Goal: Use online tool/utility: Utilize a website feature to perform a specific function

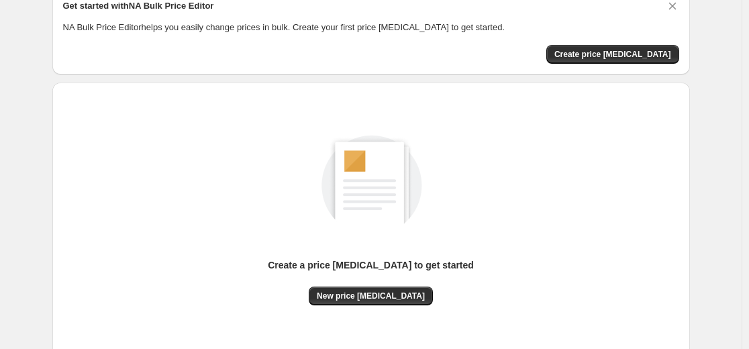
scroll to position [134, 0]
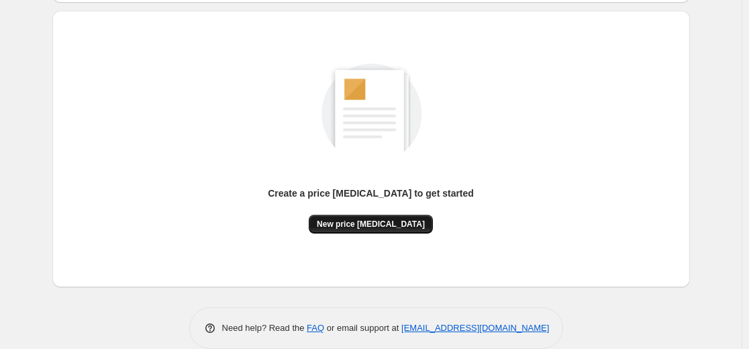
click at [362, 227] on span "New price [MEDICAL_DATA]" at bounding box center [371, 224] width 108 height 11
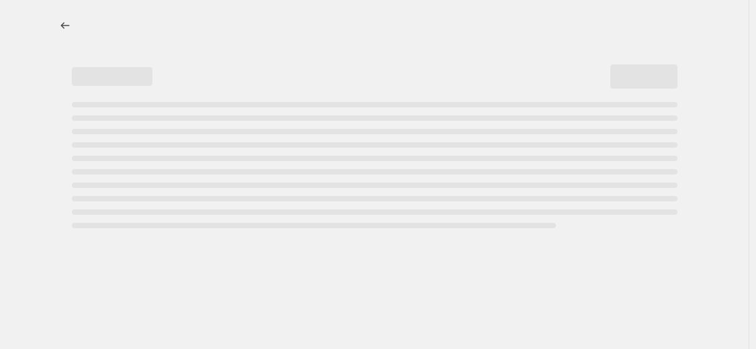
select select "percentage"
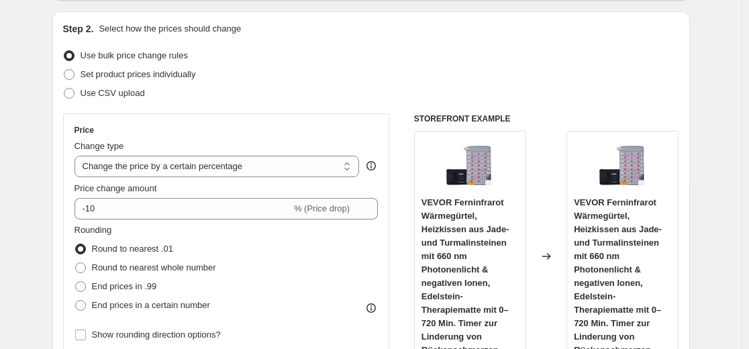
scroll to position [134, 0]
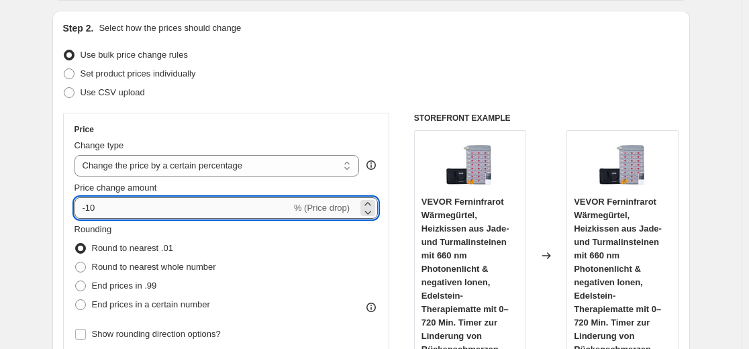
click at [193, 208] on input "-10" at bounding box center [182, 207] width 217 height 21
type input "-1"
type input "-35"
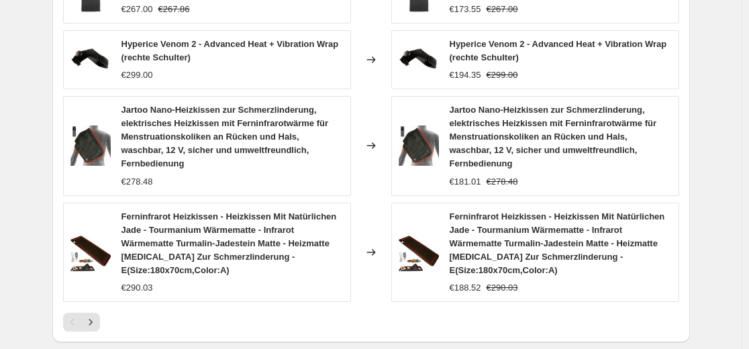
scroll to position [939, 0]
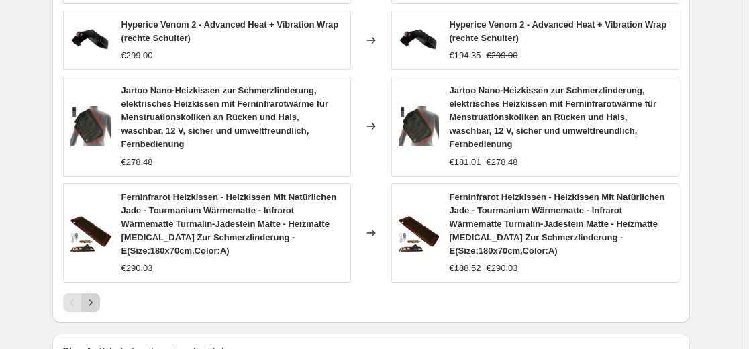
click at [97, 296] on icon "Next" at bounding box center [90, 302] width 13 height 13
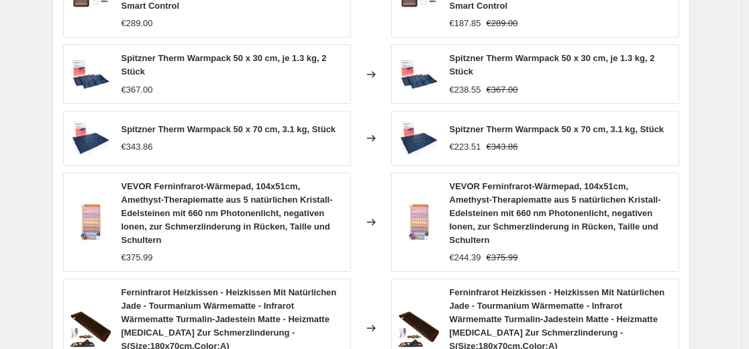
scroll to position [1131, 0]
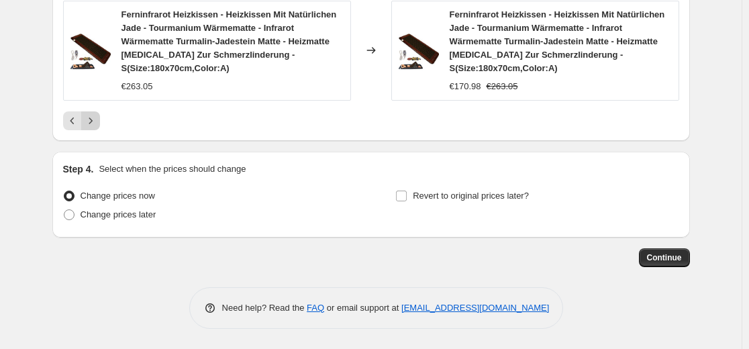
click at [95, 124] on icon "Next" at bounding box center [90, 120] width 13 height 13
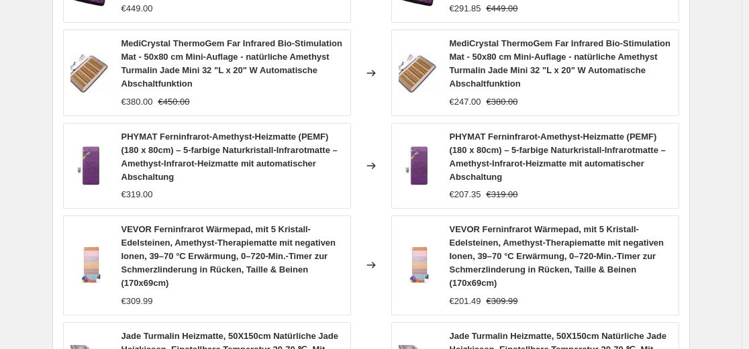
scroll to position [974, 0]
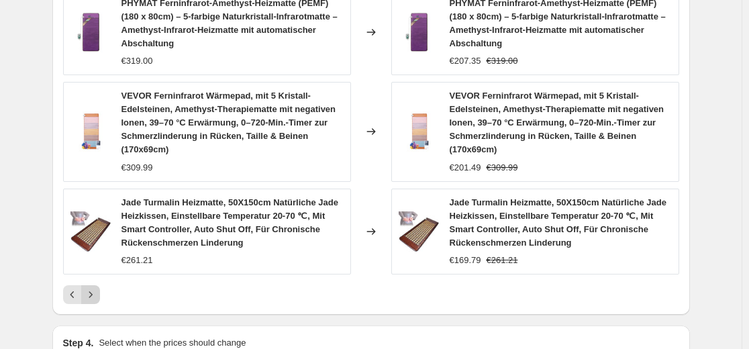
click at [97, 295] on icon "Next" at bounding box center [90, 294] width 13 height 13
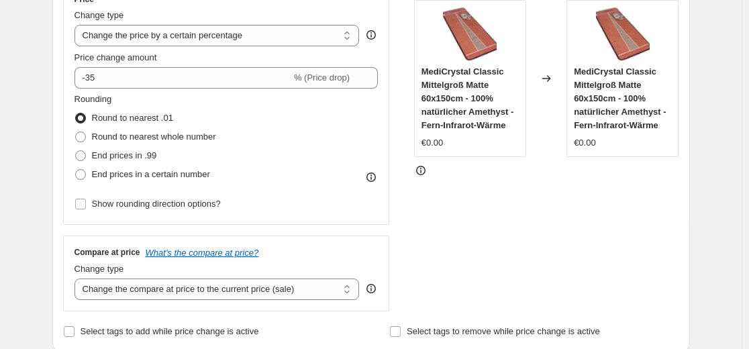
scroll to position [102, 0]
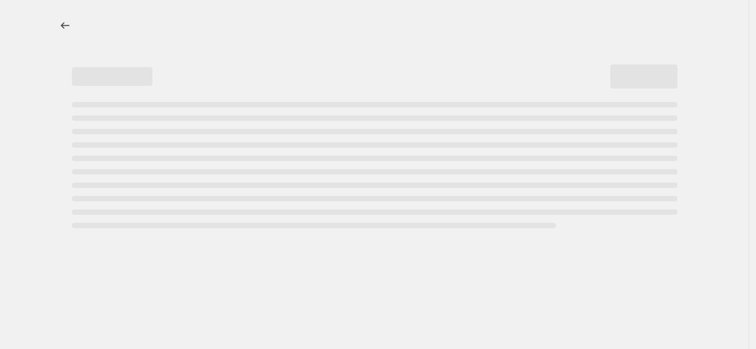
select select "percentage"
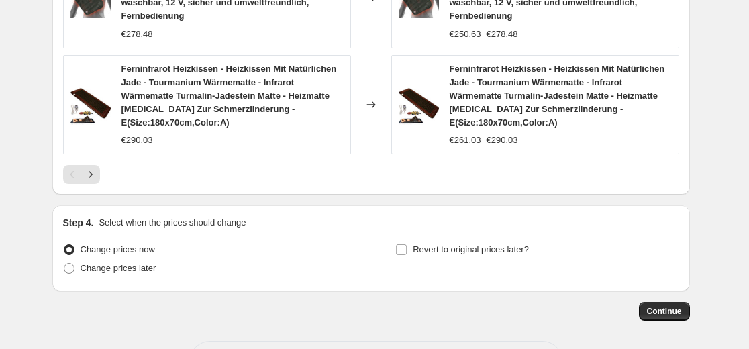
scroll to position [1074, 0]
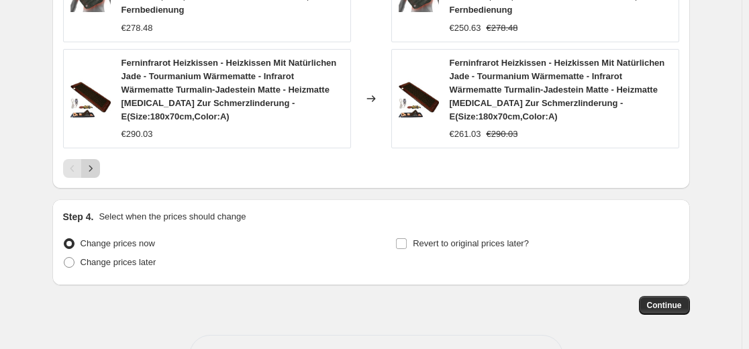
click at [97, 162] on icon "Next" at bounding box center [90, 168] width 13 height 13
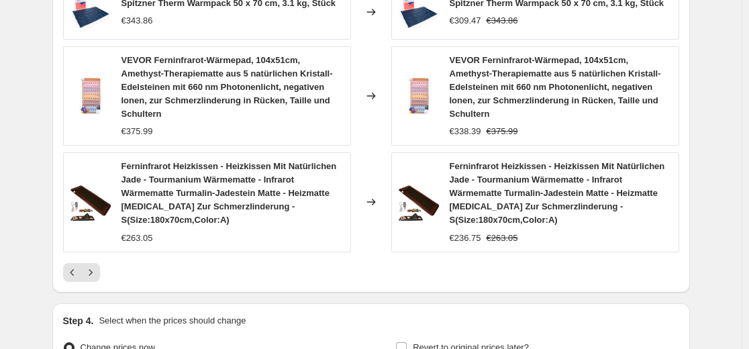
scroll to position [993, 0]
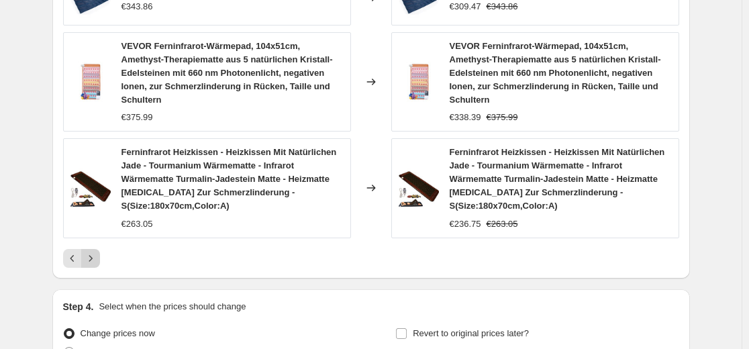
click at [95, 262] on icon "Next" at bounding box center [90, 258] width 13 height 13
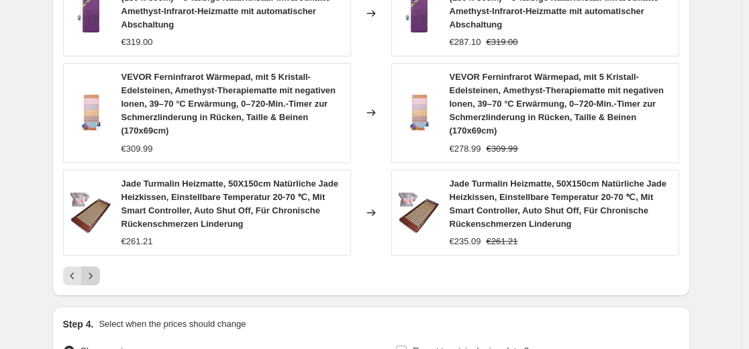
click at [94, 279] on icon "Next" at bounding box center [90, 275] width 13 height 13
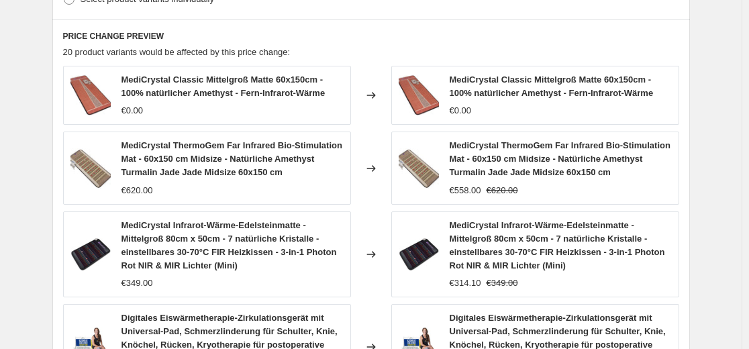
scroll to position [725, 0]
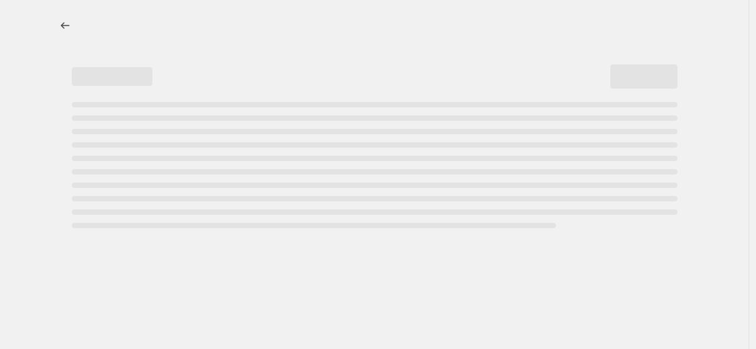
select select "percentage"
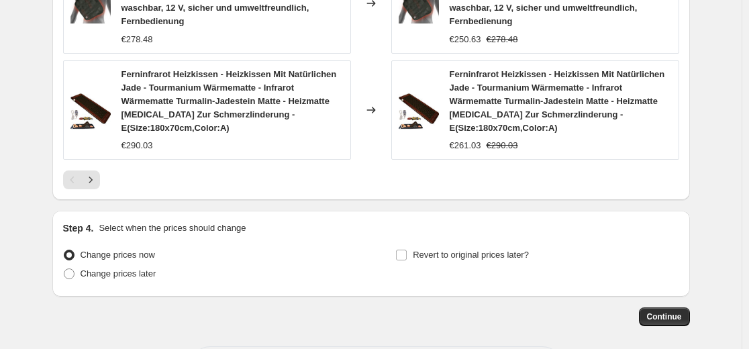
scroll to position [1074, 0]
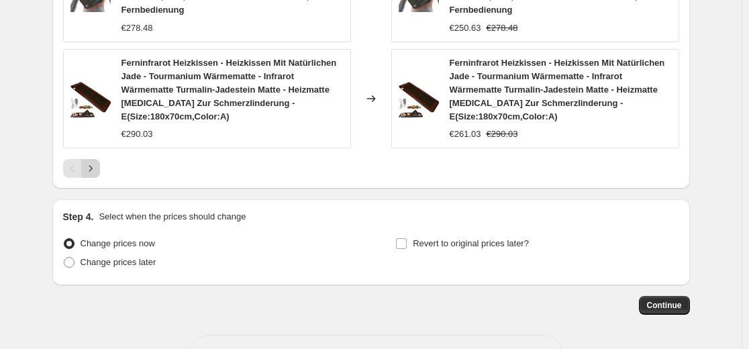
click at [91, 162] on icon "Next" at bounding box center [90, 168] width 13 height 13
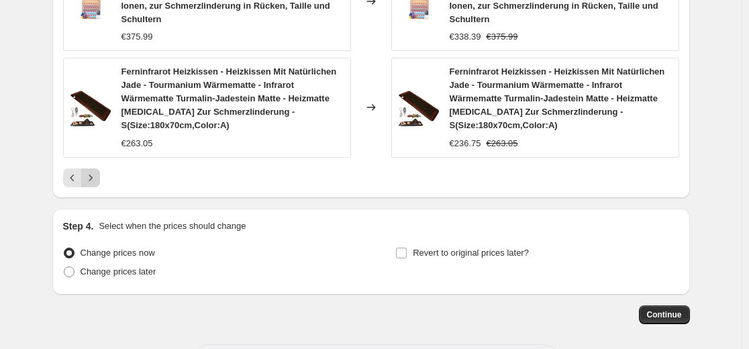
click at [89, 178] on icon "Next" at bounding box center [90, 177] width 13 height 13
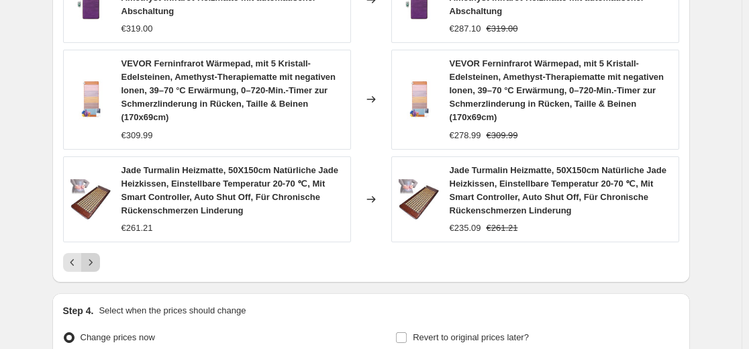
click at [92, 266] on icon "Next" at bounding box center [90, 262] width 13 height 13
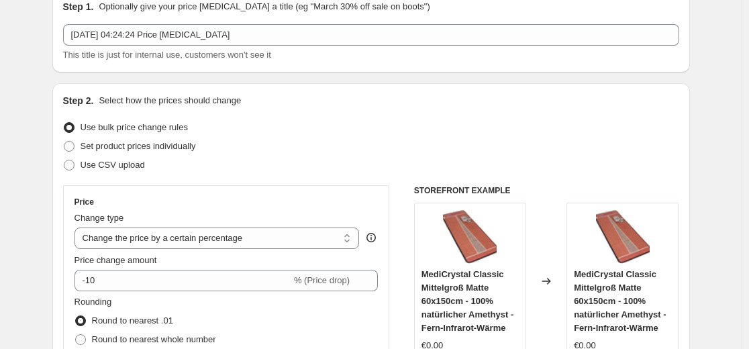
scroll to position [0, 0]
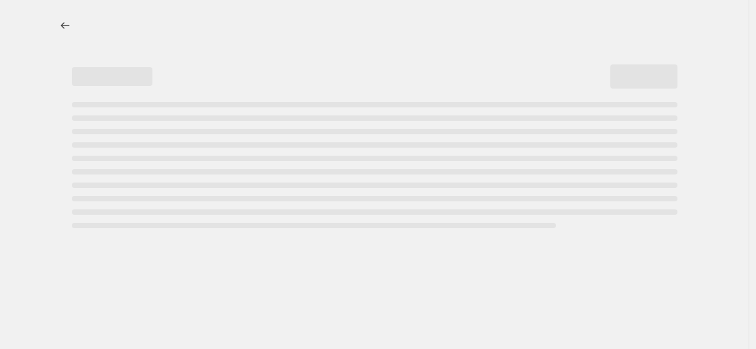
select select "percentage"
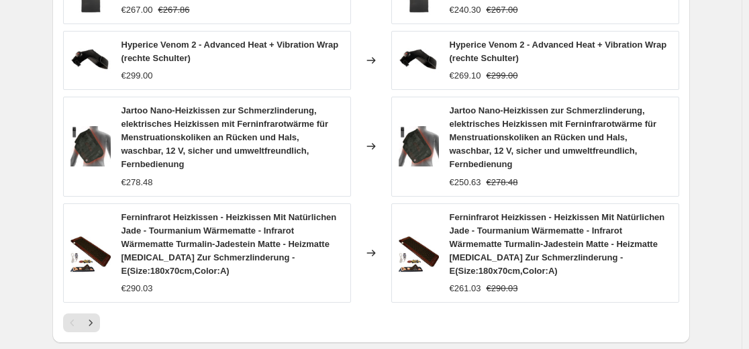
scroll to position [1074, 0]
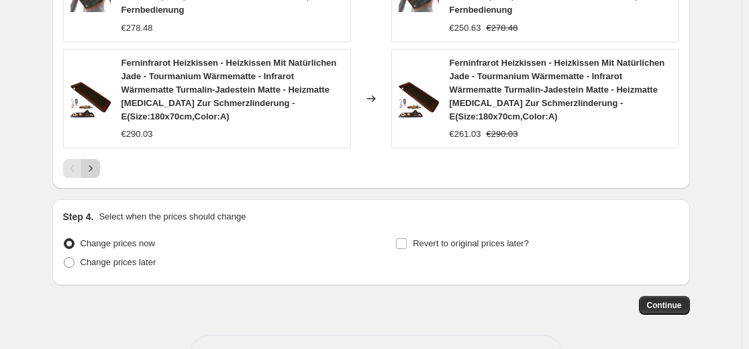
click at [87, 162] on icon "Next" at bounding box center [90, 168] width 13 height 13
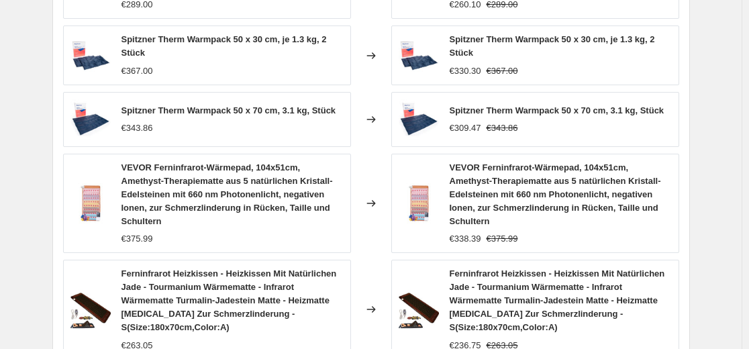
scroll to position [1007, 0]
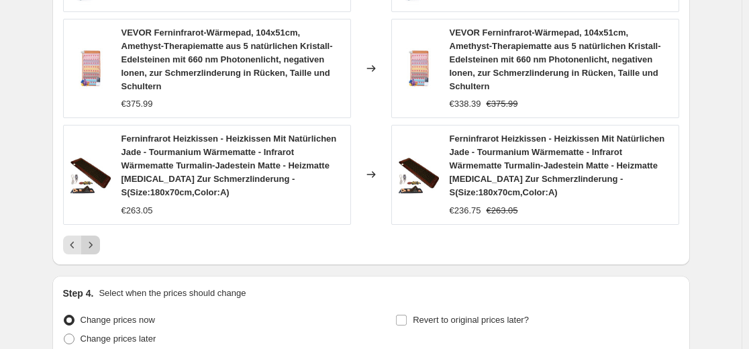
click at [90, 244] on icon "Next" at bounding box center [90, 244] width 13 height 13
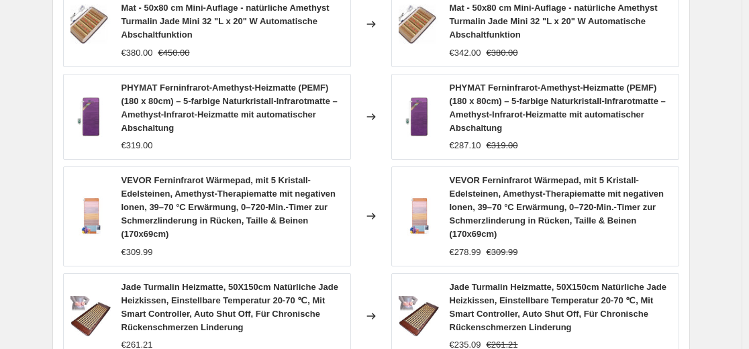
scroll to position [1060, 0]
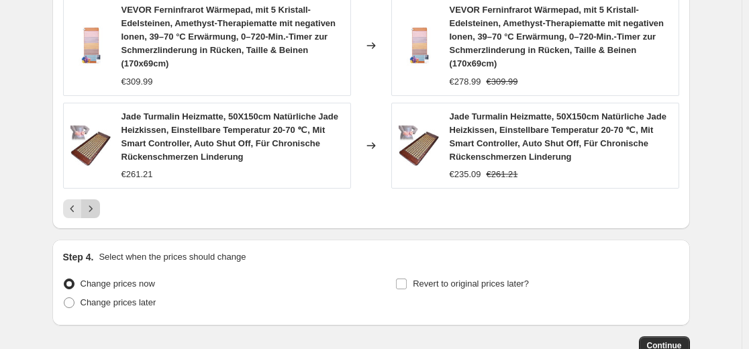
click at [86, 215] on button "Next" at bounding box center [90, 208] width 19 height 19
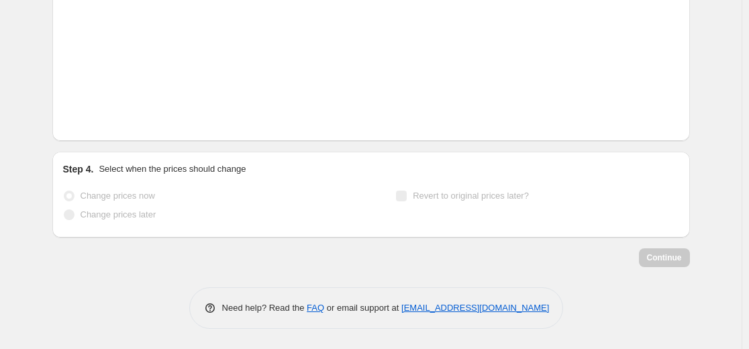
scroll to position [590, 0]
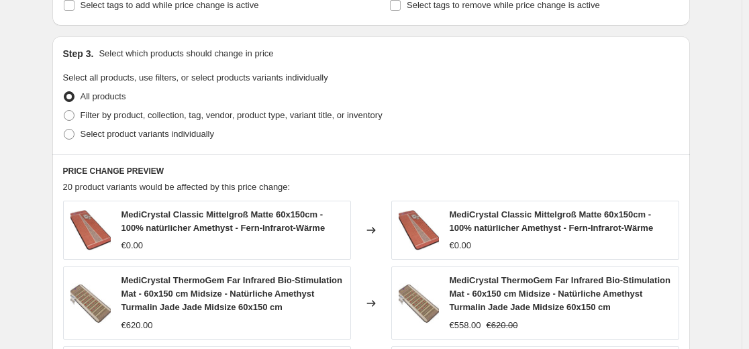
click at [152, 236] on div "MediCrystal Classic Mittelgroß Matte 60x150cm - 100% natürlicher Amethyst - Fer…" at bounding box center [232, 230] width 222 height 44
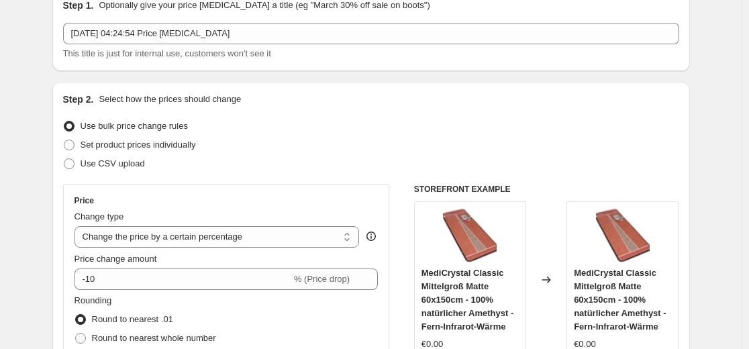
scroll to position [0, 0]
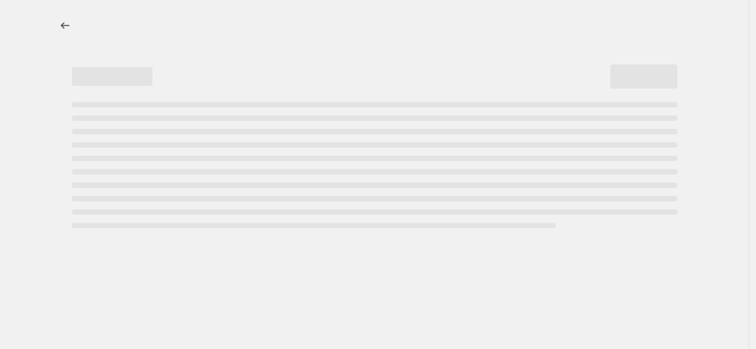
select select "percentage"
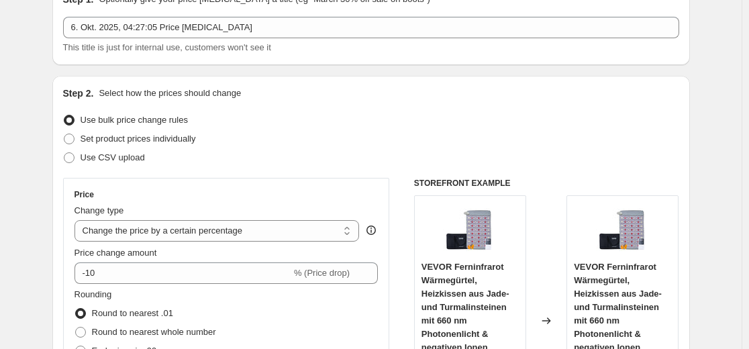
scroll to position [201, 0]
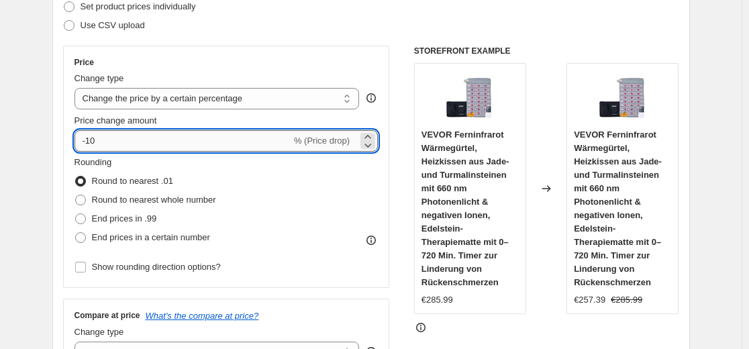
click at [229, 140] on input "-10" at bounding box center [182, 140] width 217 height 21
type input "-1"
type input "-35"
click at [293, 38] on div "Step 2. Select how the prices should change Use bulk price change rules Set pro…" at bounding box center [371, 179] width 616 height 450
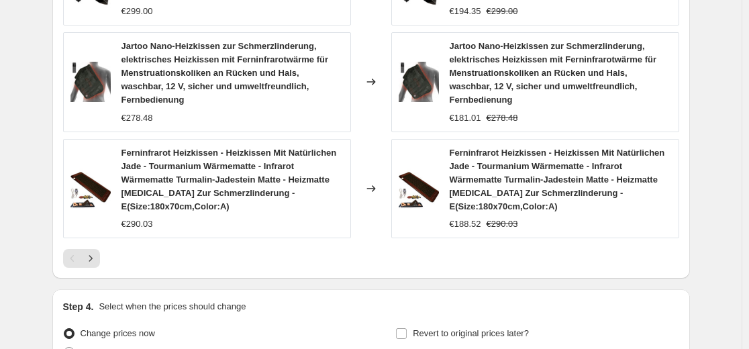
scroll to position [1007, 0]
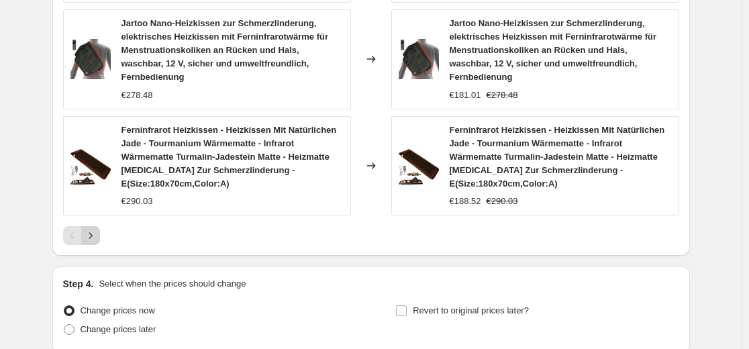
click at [93, 229] on icon "Next" at bounding box center [90, 235] width 13 height 13
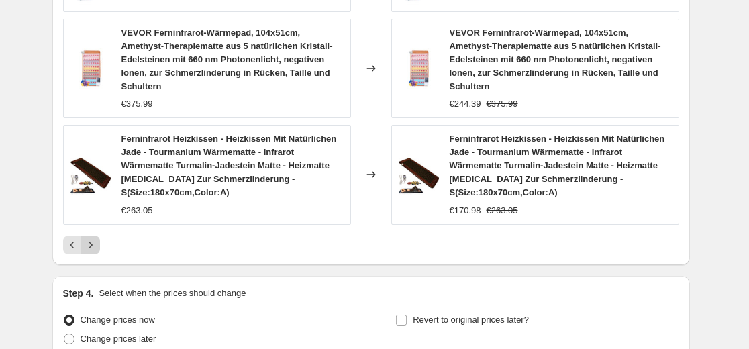
click at [92, 246] on icon "Next" at bounding box center [90, 245] width 3 height 6
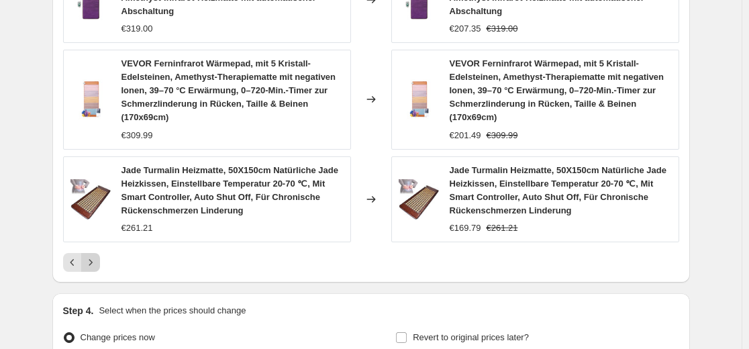
click at [93, 264] on icon "Next" at bounding box center [90, 262] width 13 height 13
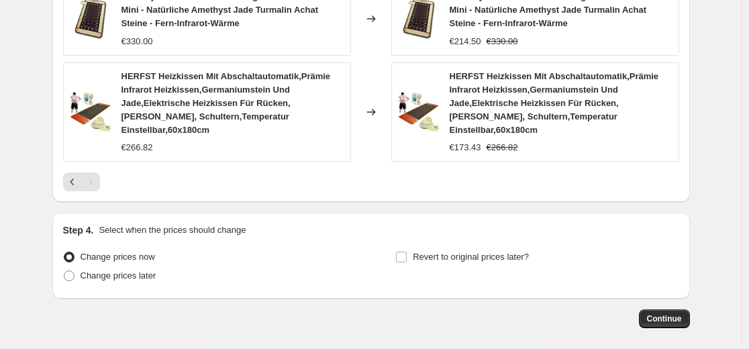
scroll to position [1122, 0]
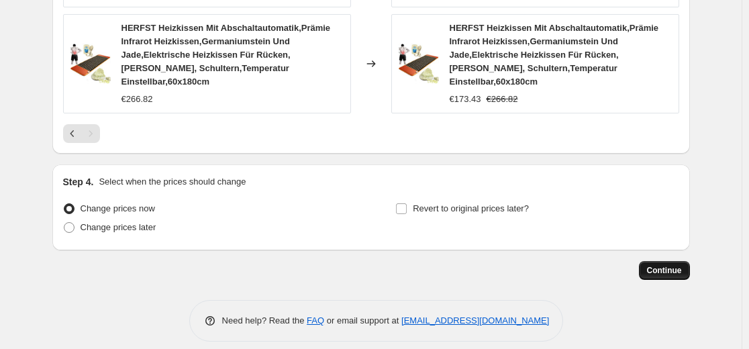
click at [675, 265] on span "Continue" at bounding box center [664, 270] width 35 height 11
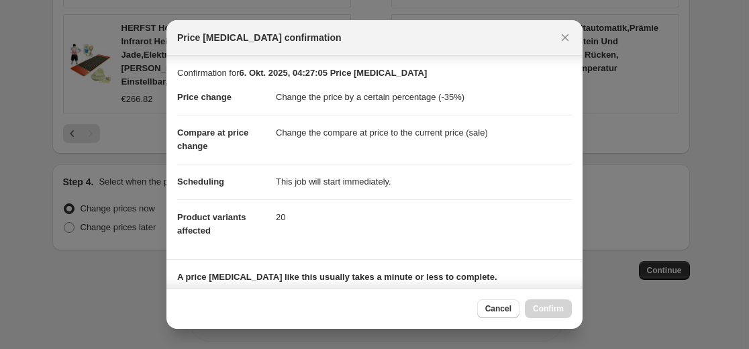
scroll to position [216, 0]
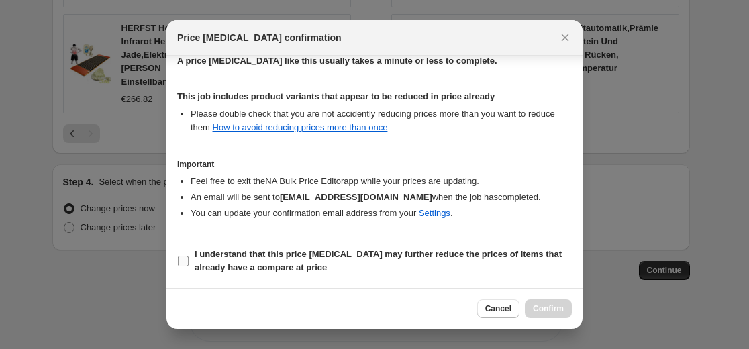
click at [350, 258] on b "I understand that this price [MEDICAL_DATA] may further reduce the prices of it…" at bounding box center [378, 260] width 367 height 23
click at [189, 258] on input "I understand that this price [MEDICAL_DATA] may further reduce the prices of it…" at bounding box center [183, 261] width 11 height 11
checkbox input "true"
click at [554, 299] on button "Confirm" at bounding box center [548, 308] width 47 height 19
